Goal: Task Accomplishment & Management: Complete application form

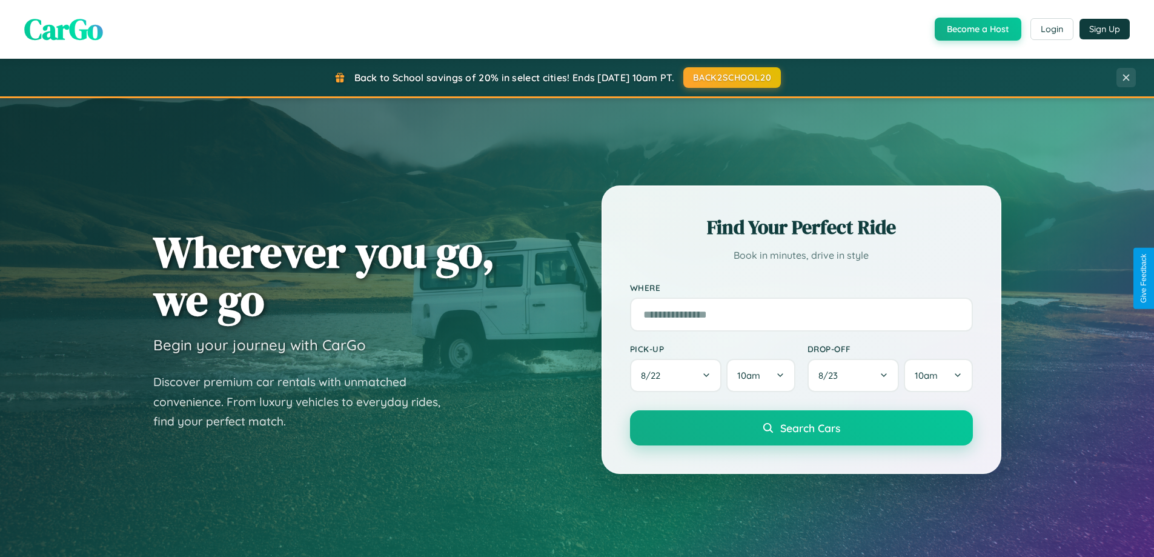
scroll to position [522, 0]
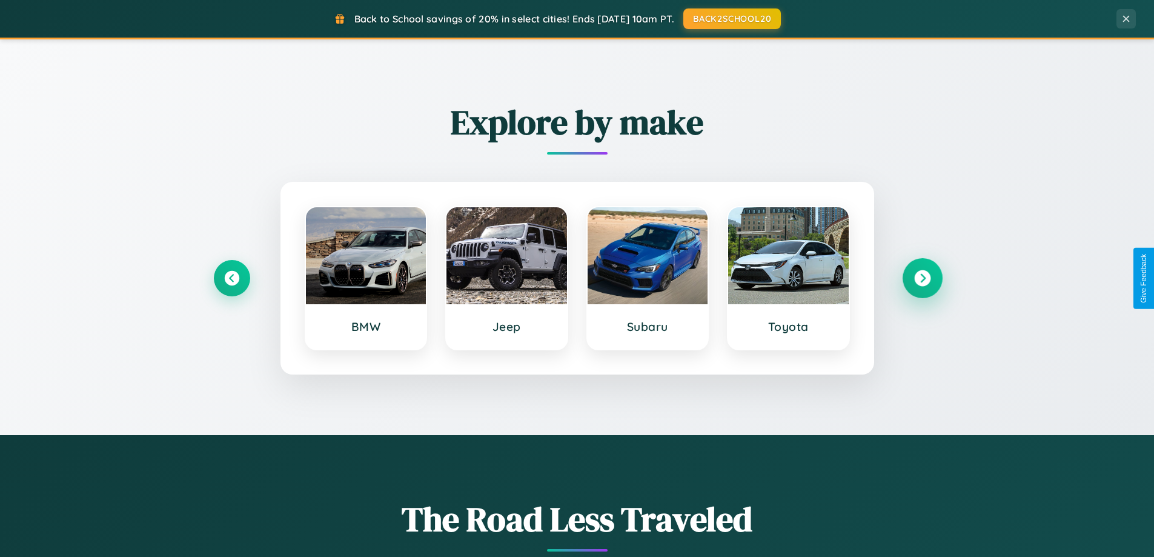
click at [922, 278] on icon at bounding box center [922, 278] width 16 height 16
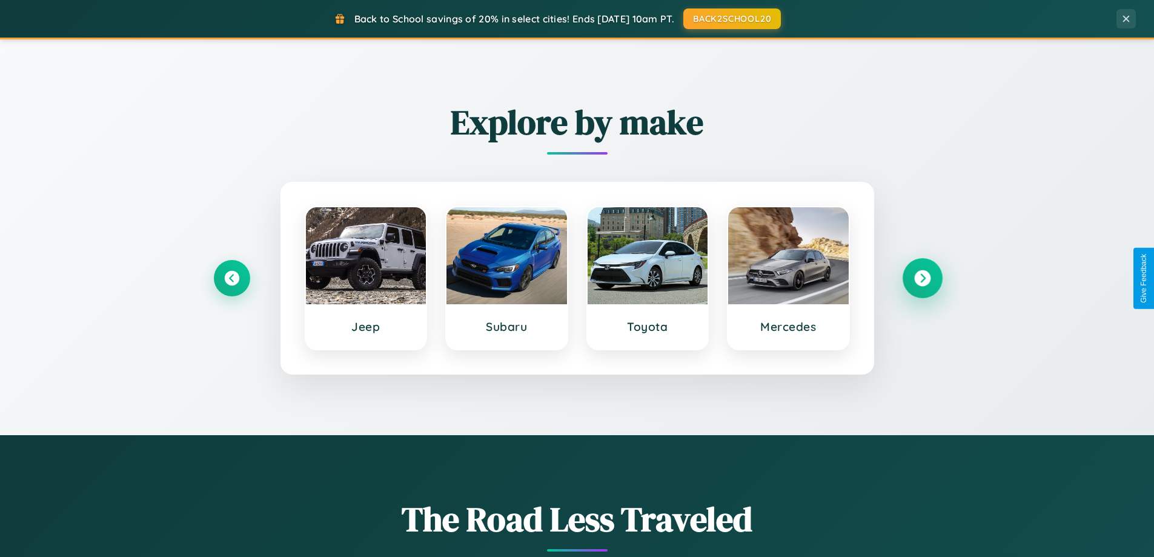
click at [922, 278] on icon at bounding box center [922, 278] width 16 height 16
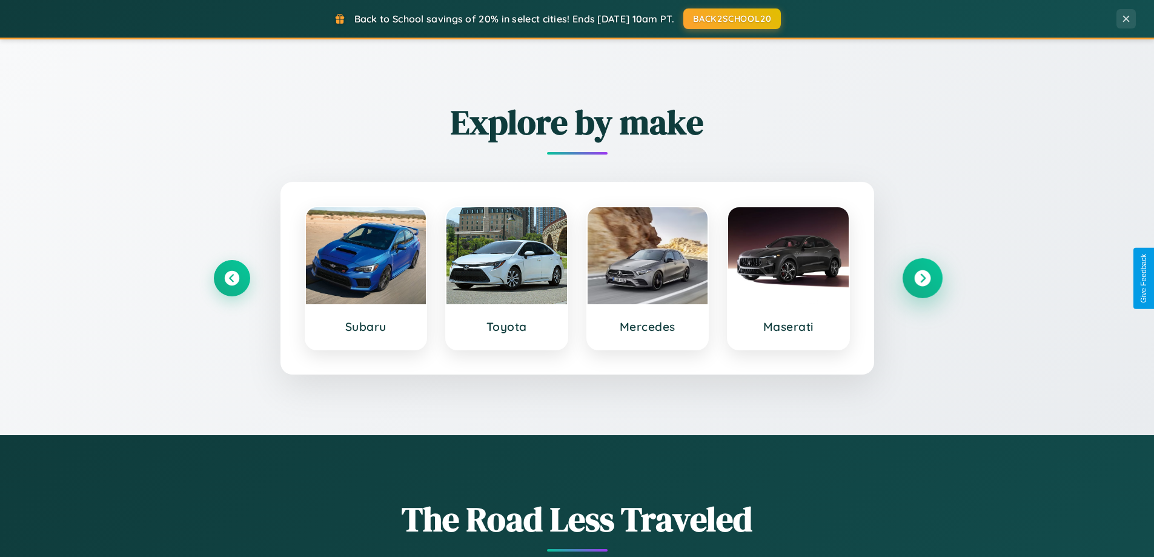
click at [922, 278] on icon at bounding box center [922, 278] width 16 height 16
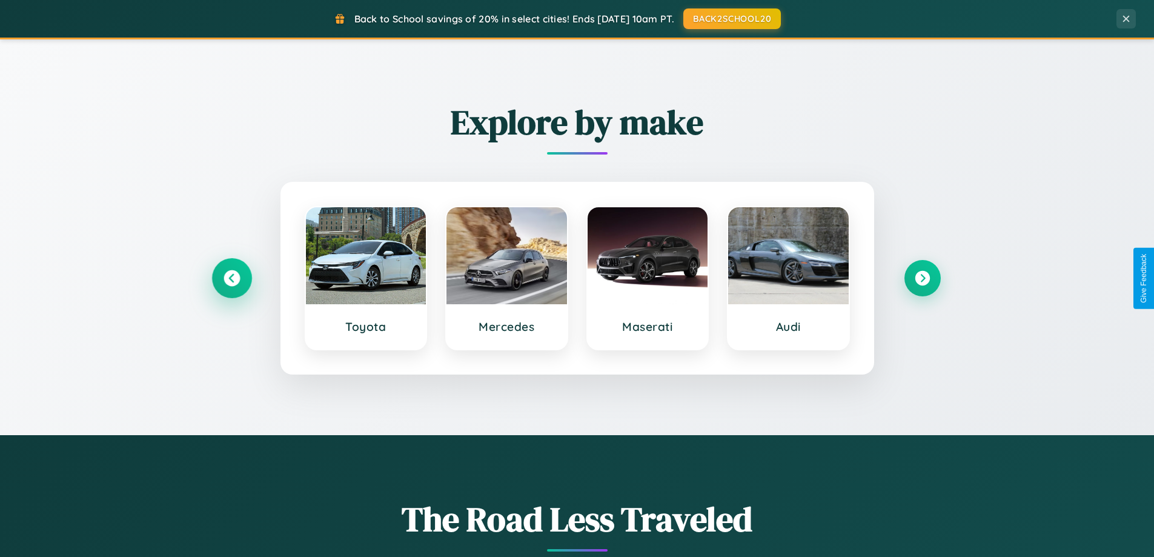
click at [231, 278] on icon at bounding box center [231, 278] width 16 height 16
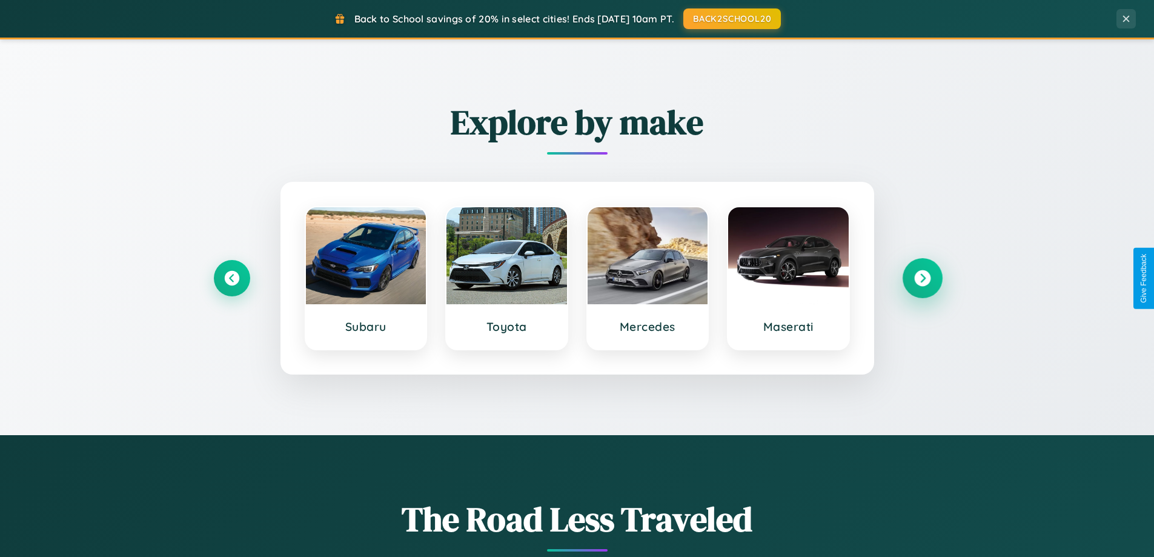
click at [922, 278] on icon at bounding box center [922, 278] width 16 height 16
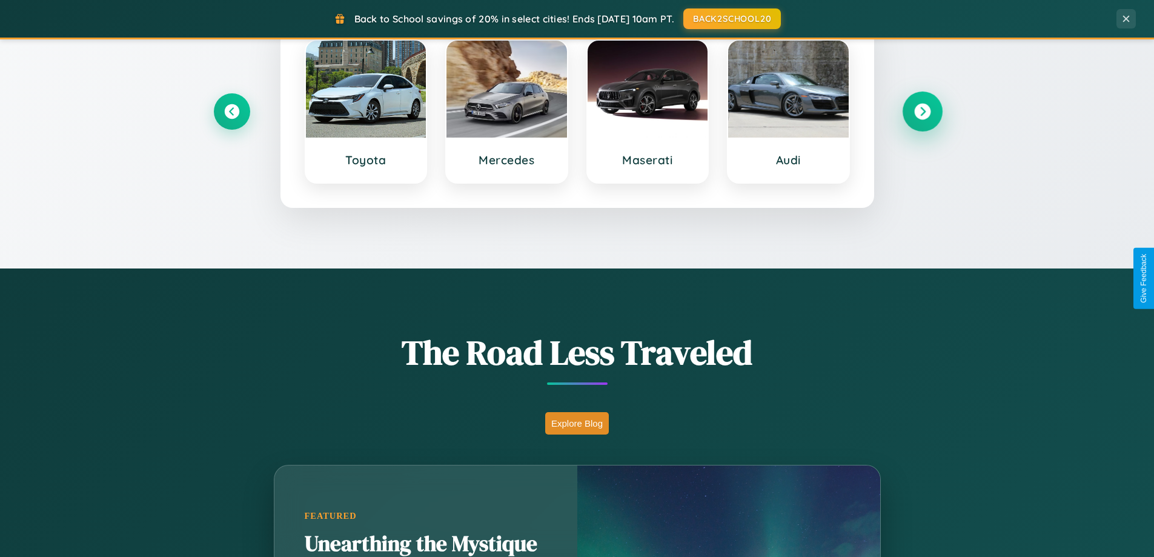
scroll to position [1946, 0]
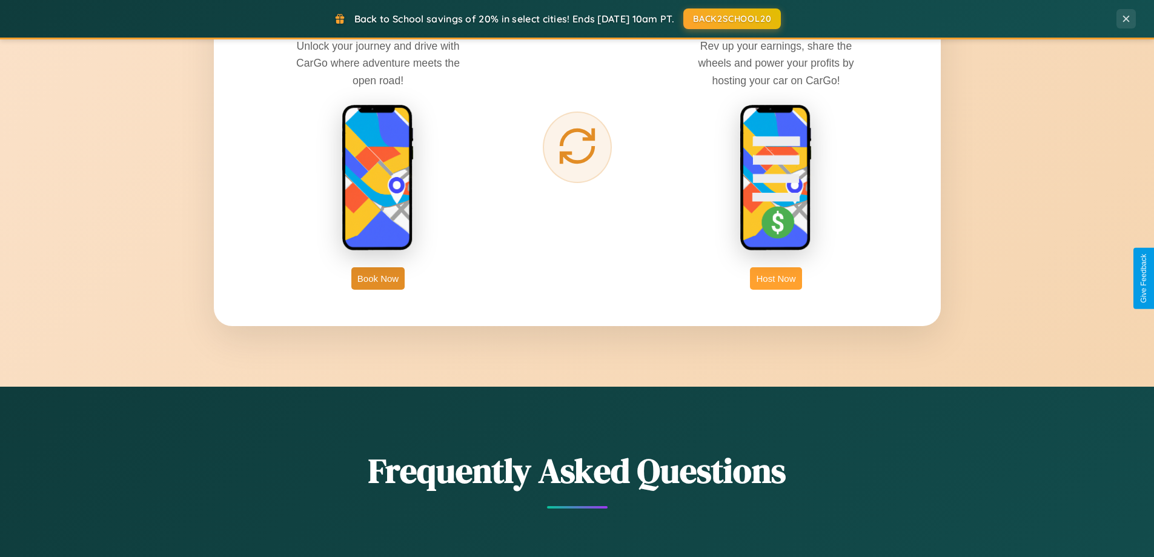
click at [776, 278] on button "Host Now" at bounding box center [775, 278] width 51 height 22
